Goal: Task Accomplishment & Management: Use online tool/utility

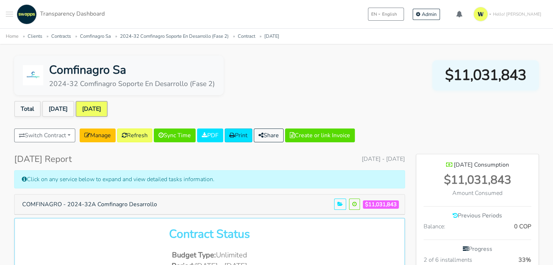
scroll to position [395, 122]
click at [13, 15] on div ".cls-1 { fill: #F15CFF; } .cls-2 { fill: #9a9a9a; } Clients Contracts Spaces Ne…" at bounding box center [55, 14] width 99 height 20
click at [11, 15] on button "Toggle navigation menu" at bounding box center [9, 14] width 7 height 20
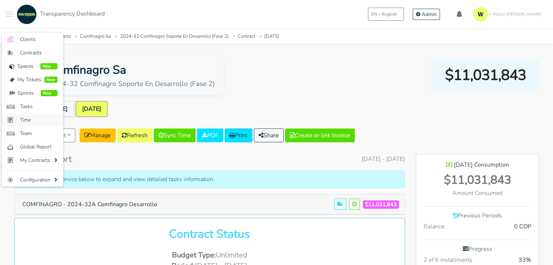
click at [24, 115] on link "Time" at bounding box center [32, 119] width 61 height 13
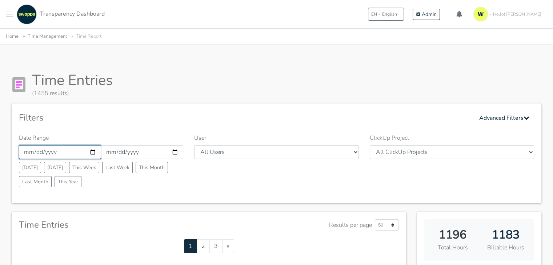
click at [95, 151] on input "2025-08-01" at bounding box center [60, 152] width 82 height 14
type input "[DATE]"
click at [176, 150] on input "2025-08-31" at bounding box center [142, 152] width 82 height 14
click at [175, 152] on input "2025-08-31" at bounding box center [142, 152] width 82 height 14
type input "2025-08-18"
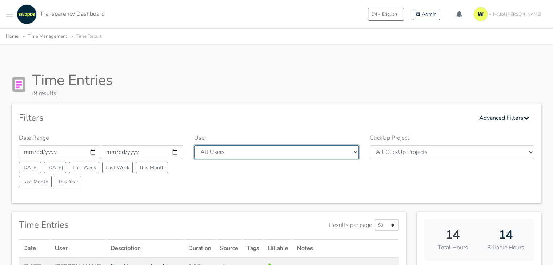
click at [220, 152] on select "All Users Andres Cristian Mateo Angie Diego Swapps Tech Alejandra Tatiana Campo…" at bounding box center [276, 152] width 164 height 14
select select "28"
click at [194, 145] on select "All Users Andres Cristian Mateo Angie Diego Swapps Tech Alejandra Tatiana Campo…" at bounding box center [276, 152] width 164 height 14
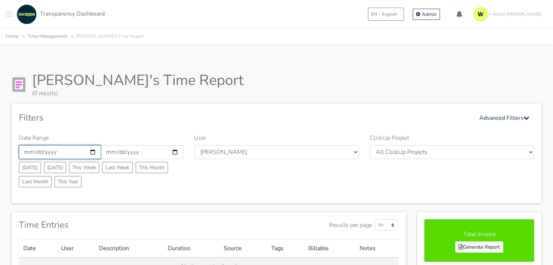
click at [95, 152] on input "[DATE]" at bounding box center [60, 152] width 82 height 14
click at [93, 151] on input "[DATE]" at bounding box center [60, 152] width 82 height 14
type input "[DATE]"
click at [49, 221] on h4 "Time Entries" at bounding box center [44, 225] width 50 height 11
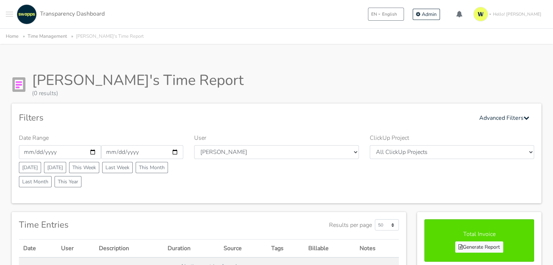
type input "[DATE]"
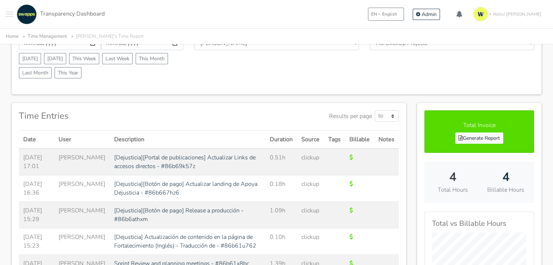
scroll to position [145, 0]
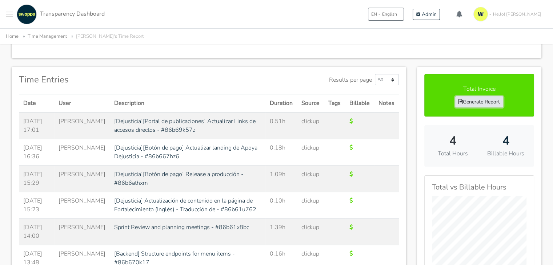
click at [500, 101] on link "Generate Report" at bounding box center [479, 101] width 48 height 11
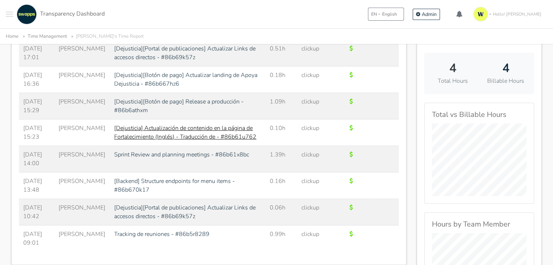
scroll to position [36, 0]
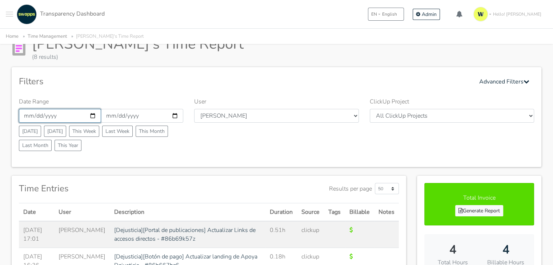
click at [89, 114] on input "2025-08-19" at bounding box center [60, 116] width 82 height 14
type input "2025-08-20"
click at [177, 117] on input "2025-08-19" at bounding box center [142, 116] width 82 height 14
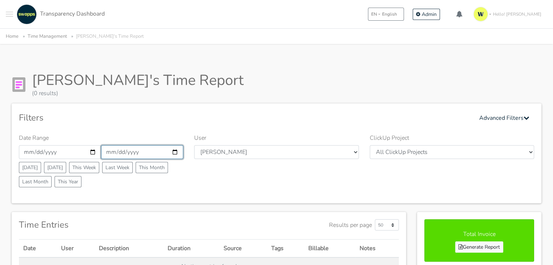
click at [176, 152] on input "2025-08-19" at bounding box center [142, 152] width 82 height 14
type input "[DATE]"
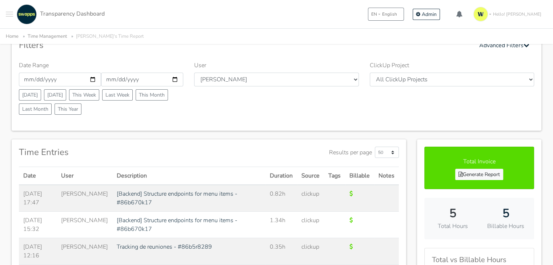
scroll to position [109, 0]
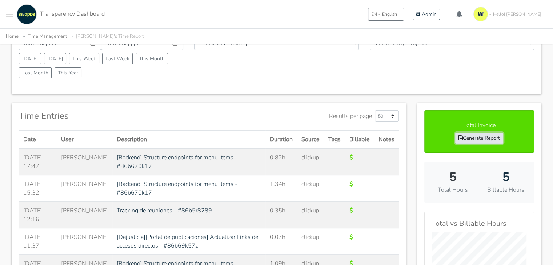
click at [483, 136] on link "Generate Report" at bounding box center [479, 138] width 48 height 11
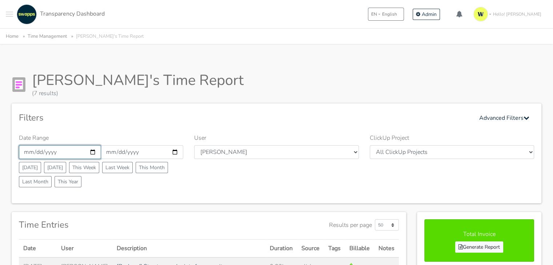
click at [92, 152] on input "2025-08-20" at bounding box center [60, 152] width 82 height 14
type input "2025-08-21"
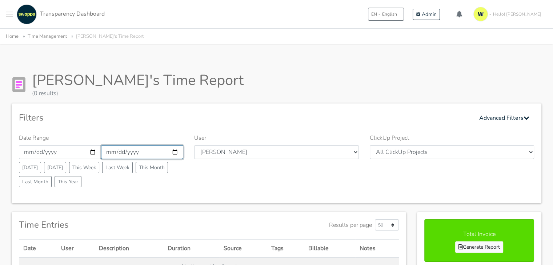
click at [176, 152] on input "2025-08-20" at bounding box center [142, 152] width 82 height 14
type input "[DATE]"
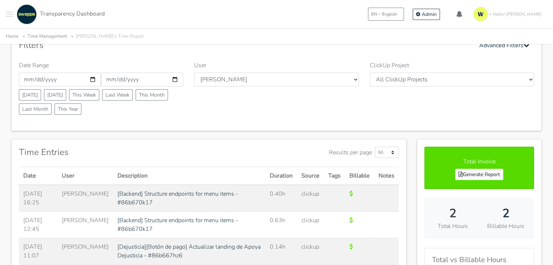
scroll to position [109, 0]
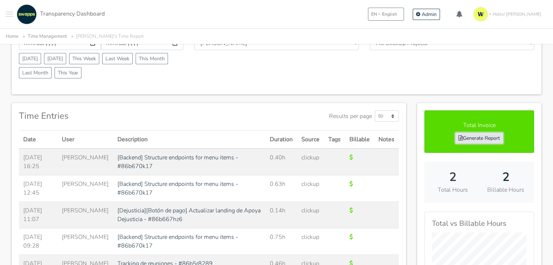
click at [482, 135] on link "Generate Report" at bounding box center [479, 138] width 48 height 11
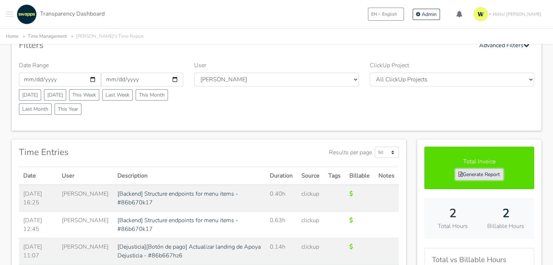
scroll to position [36, 0]
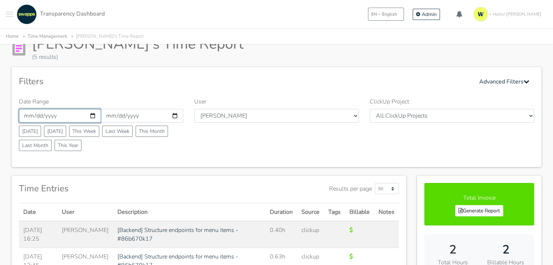
click at [90, 115] on input "2025-08-21" at bounding box center [60, 116] width 82 height 14
type input "[DATE]"
click at [173, 115] on input "2025-08-21" at bounding box center [142, 116] width 82 height 14
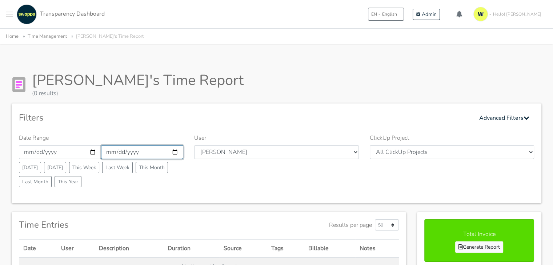
click at [173, 152] on input "2025-08-21" at bounding box center [142, 152] width 82 height 14
type input "[DATE]"
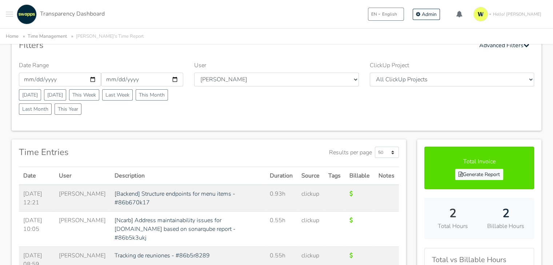
scroll to position [145, 0]
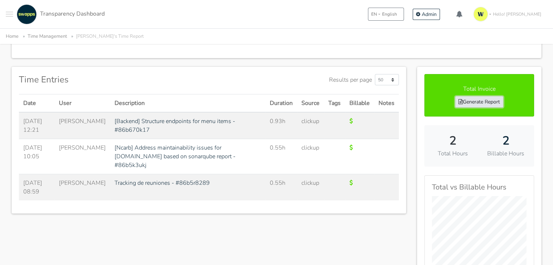
click at [476, 96] on link "Generate Report" at bounding box center [479, 101] width 48 height 11
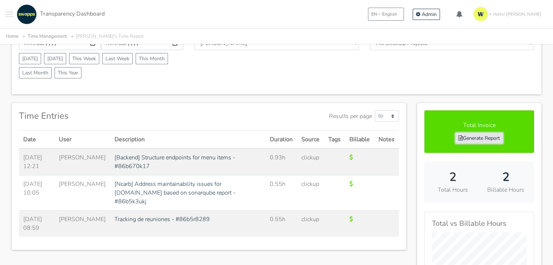
scroll to position [36, 0]
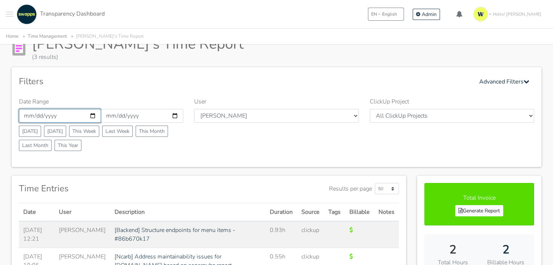
click at [92, 115] on input "[DATE]" at bounding box center [60, 116] width 82 height 14
type input "[DATE]"
click at [176, 113] on input "[DATE]" at bounding box center [142, 116] width 82 height 14
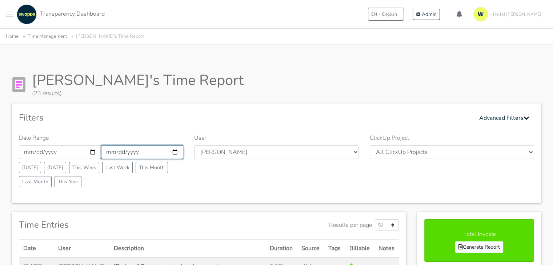
click at [179, 148] on input "[DATE]" at bounding box center [142, 152] width 82 height 14
click at [179, 148] on input "2025-08-22" at bounding box center [142, 152] width 82 height 14
click at [177, 151] on input "2025-08-22" at bounding box center [142, 152] width 82 height 14
type input "2025-08-24"
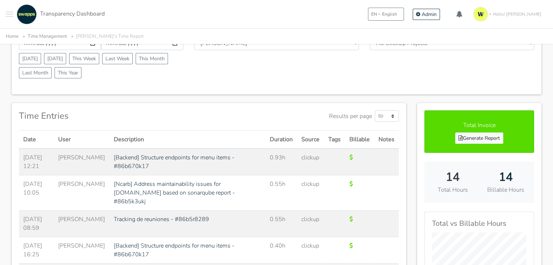
scroll to position [145, 0]
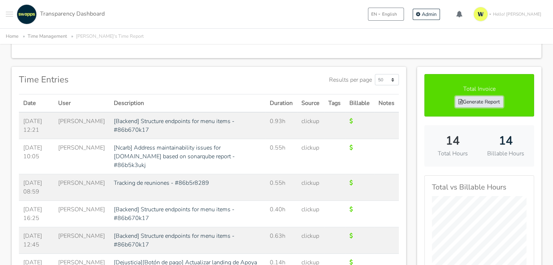
click at [472, 100] on link "Generate Report" at bounding box center [479, 101] width 48 height 11
